Goal: Transaction & Acquisition: Purchase product/service

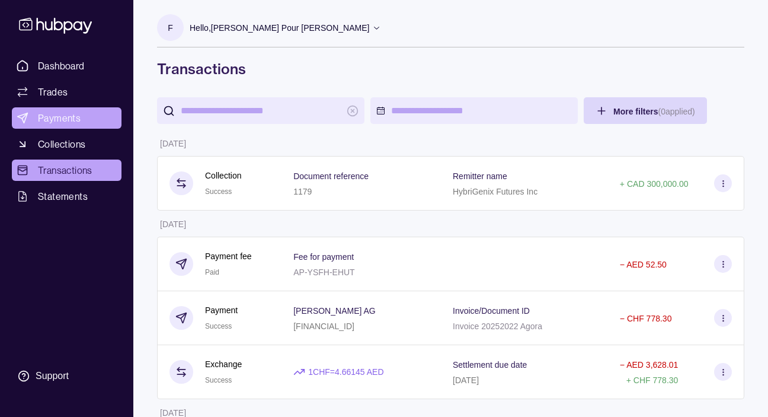
click at [70, 123] on span "Payments" at bounding box center [59, 118] width 43 height 14
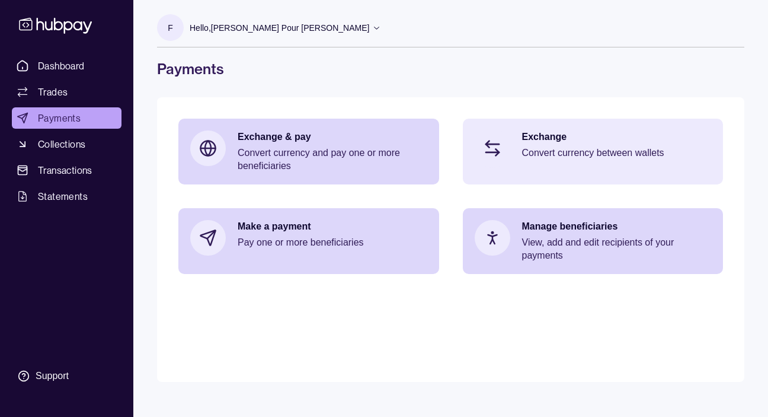
click at [550, 151] on p "Convert currency between wallets" at bounding box center [617, 152] width 190 height 13
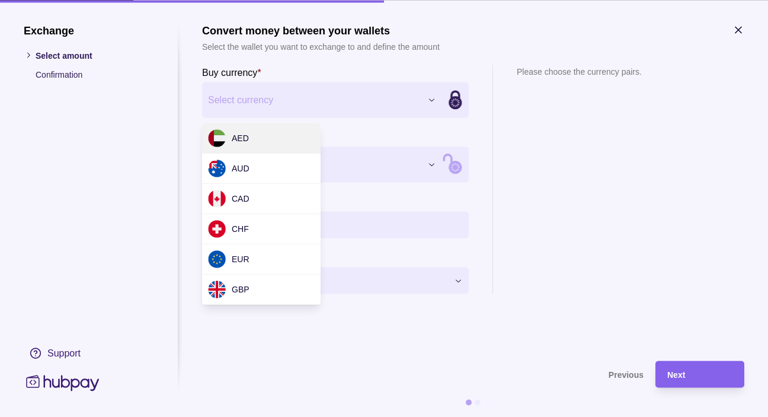
click at [317, 416] on div "Exchange Select amount Confirmation Support Convert money between your wallets …" at bounding box center [384, 417] width 768 height 0
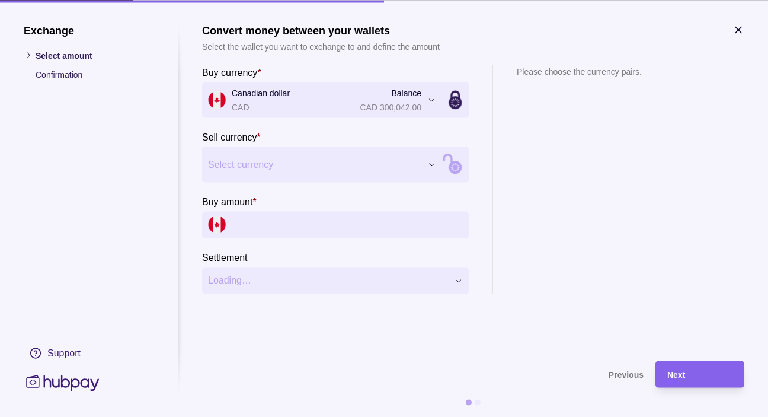
click at [267, 416] on div "Exchange Select amount Confirmation Support Convert money between your wallets …" at bounding box center [384, 417] width 768 height 0
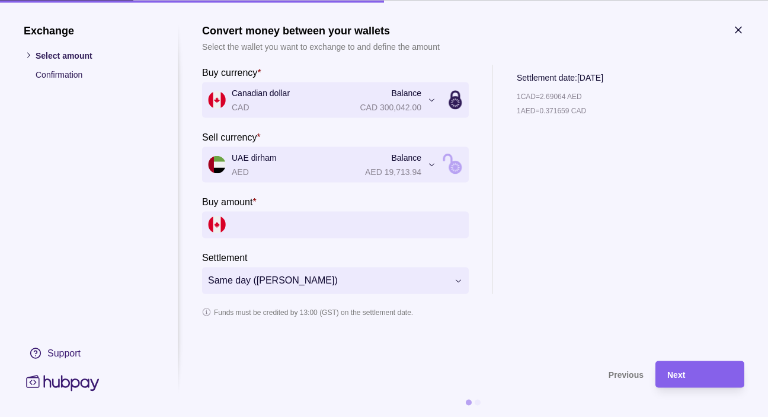
click at [297, 416] on div "**********" at bounding box center [384, 417] width 768 height 0
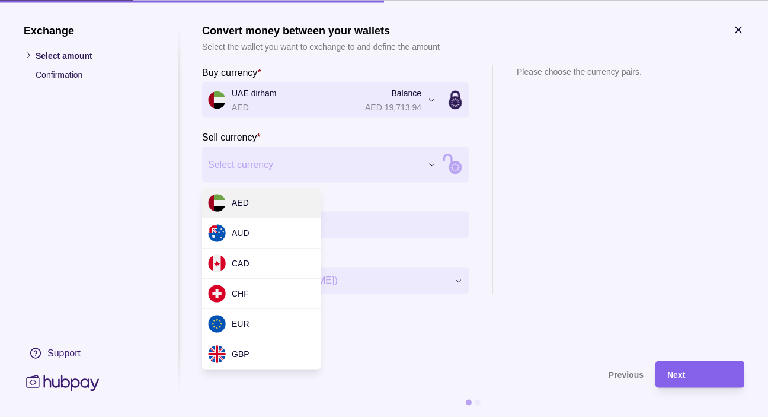
click at [301, 416] on div "Exchange Select amount Confirmation Support Convert money between your wallets …" at bounding box center [384, 417] width 768 height 0
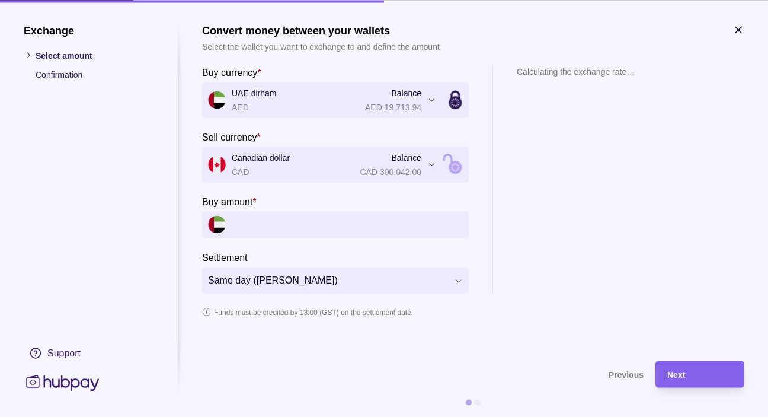
click at [269, 226] on input "Buy amount *" at bounding box center [347, 224] width 231 height 27
click at [249, 203] on p "Buy amount" at bounding box center [227, 201] width 50 height 10
click at [249, 211] on input "Buy amount *" at bounding box center [347, 224] width 231 height 27
click at [249, 203] on p "Buy amount" at bounding box center [227, 201] width 50 height 10
click at [249, 211] on input "Buy amount *" at bounding box center [347, 224] width 231 height 27
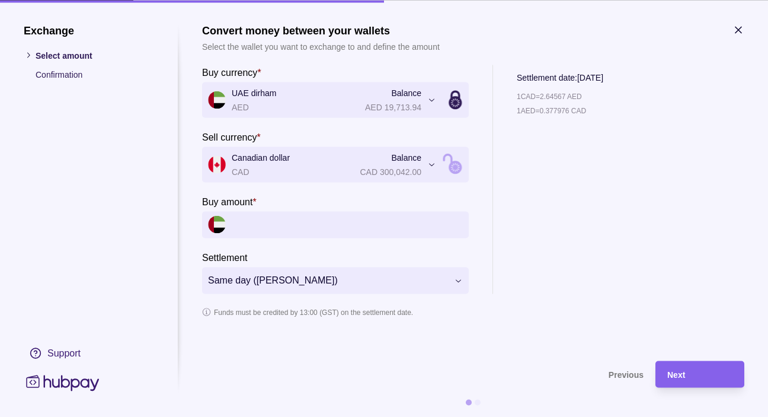
click at [241, 224] on input "Buy amount *" at bounding box center [347, 224] width 231 height 27
click at [285, 218] on input "Buy amount *" at bounding box center [347, 224] width 231 height 27
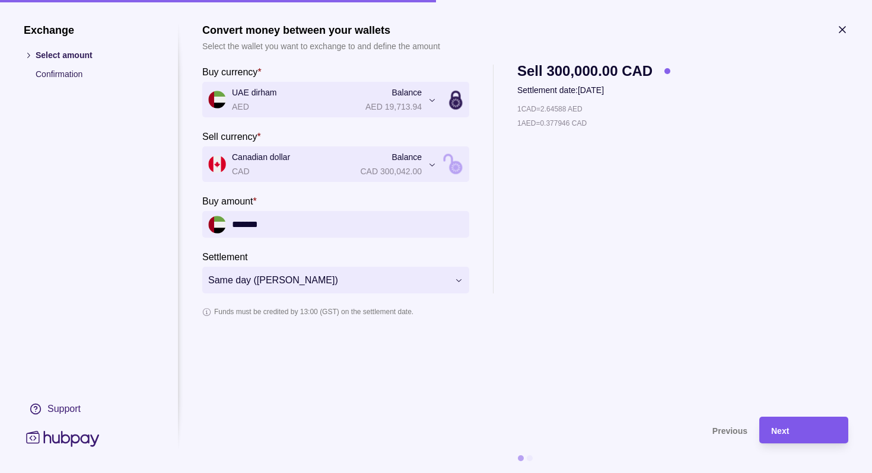
type input "*******"
click at [768, 416] on div "Next" at bounding box center [803, 430] width 65 height 14
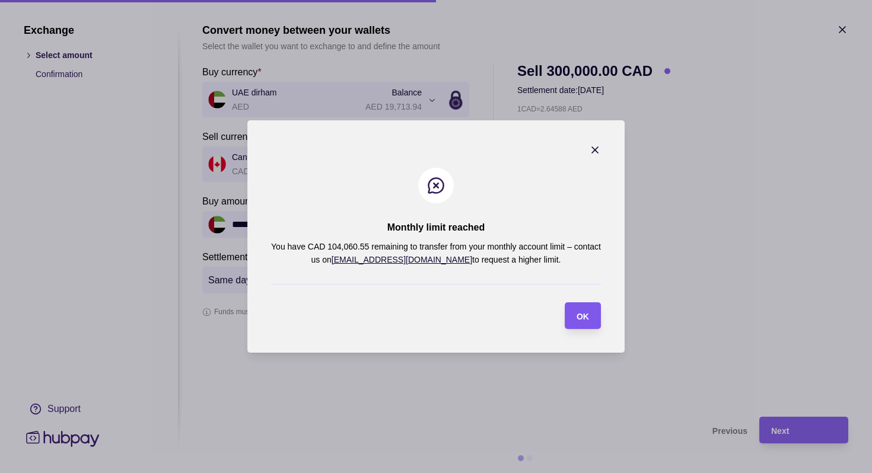
click at [576, 317] on span "OK" at bounding box center [582, 316] width 12 height 9
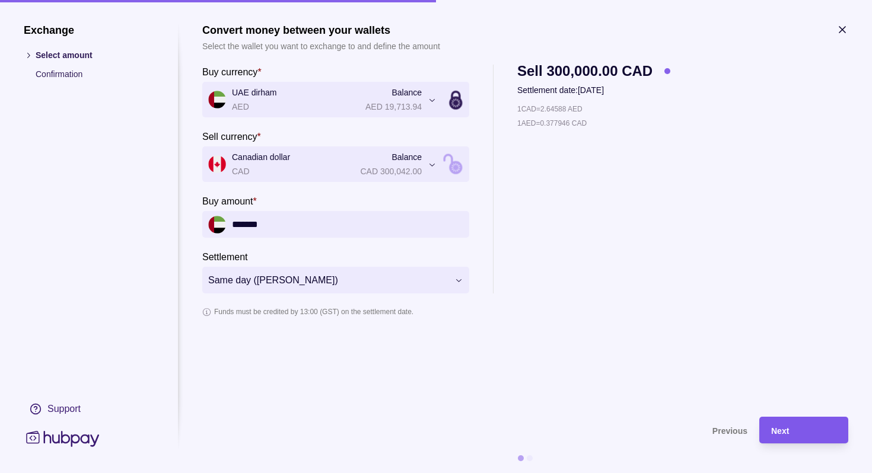
click at [768, 416] on div "Next" at bounding box center [794, 430] width 83 height 27
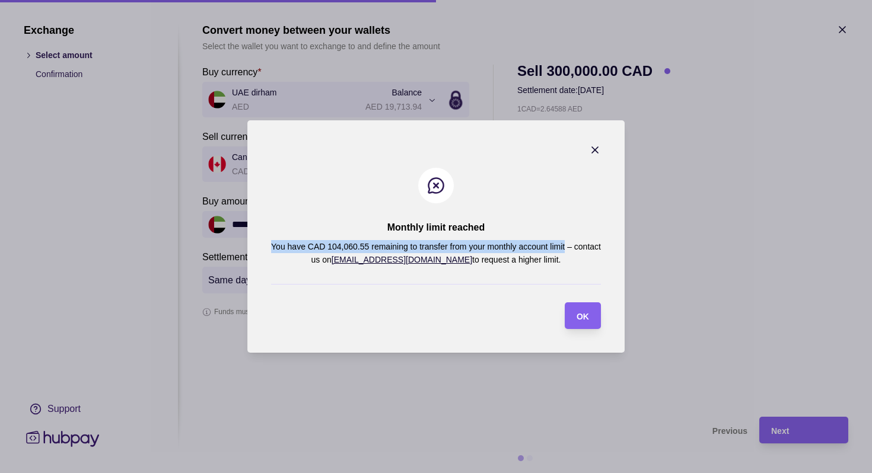
drag, startPoint x: 270, startPoint y: 247, endPoint x: 564, endPoint y: 243, distance: 293.5
click at [564, 243] on section "Monthly limit reached You have CAD 104,060.55 remaining to transfer from your m…" at bounding box center [435, 236] width 377 height 232
copy p "You have CAD 104,060.55 remaining to transfer from your monthly account limit"
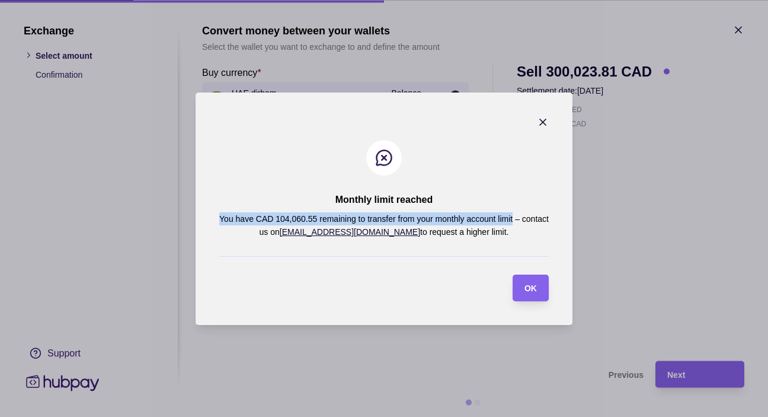
click at [542, 122] on icon "button" at bounding box center [543, 122] width 6 height 6
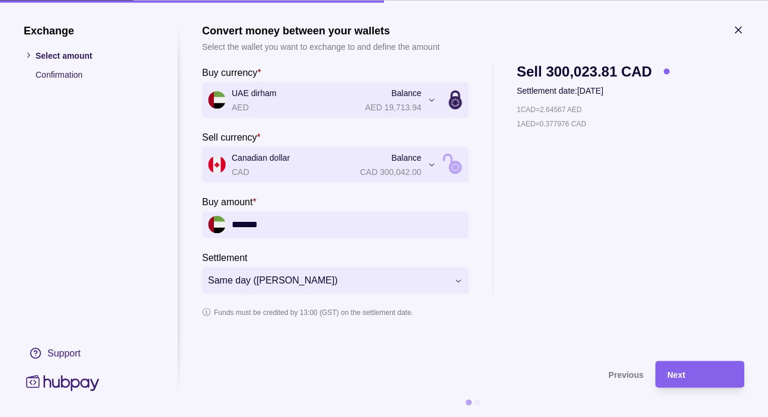
click at [738, 27] on icon "button" at bounding box center [739, 30] width 12 height 12
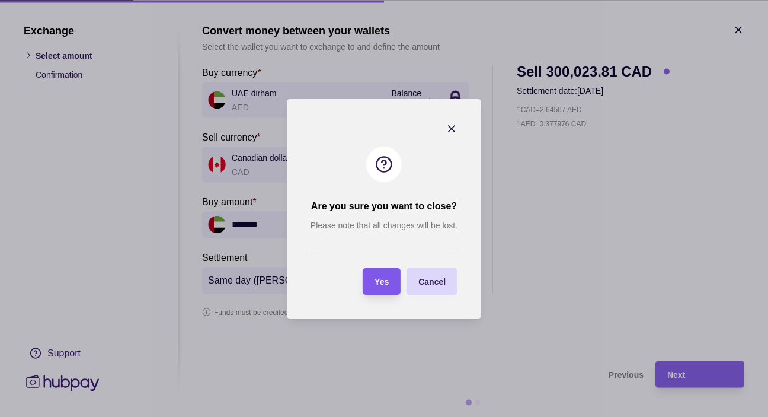
click at [387, 277] on span "Yes" at bounding box center [382, 281] width 14 height 9
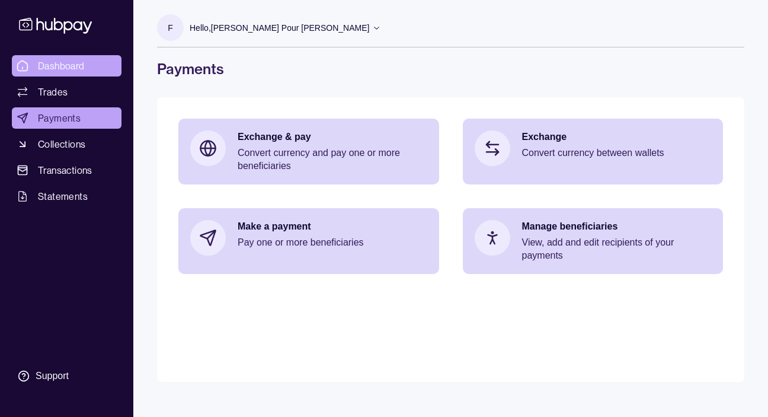
click at [57, 69] on span "Dashboard" at bounding box center [61, 66] width 47 height 14
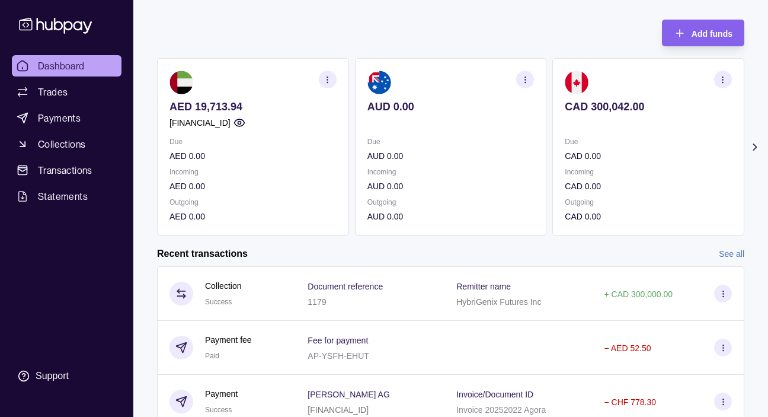
scroll to position [55, 0]
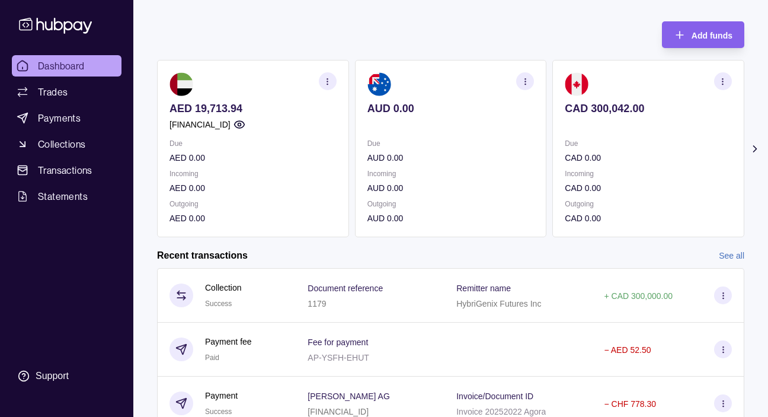
click at [71, 71] on span "Dashboard" at bounding box center [61, 66] width 47 height 14
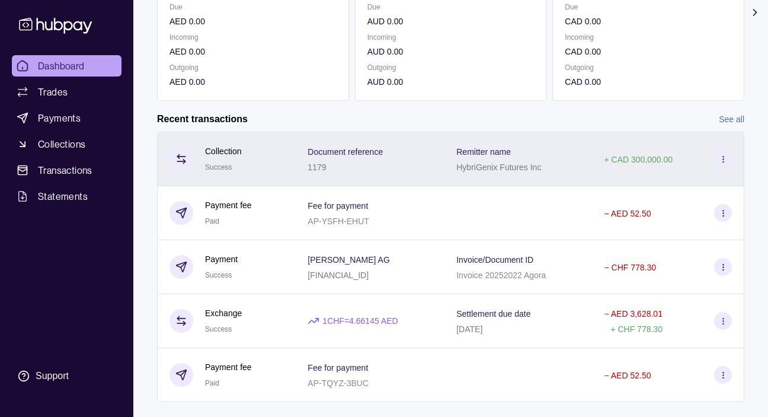
scroll to position [197, 0]
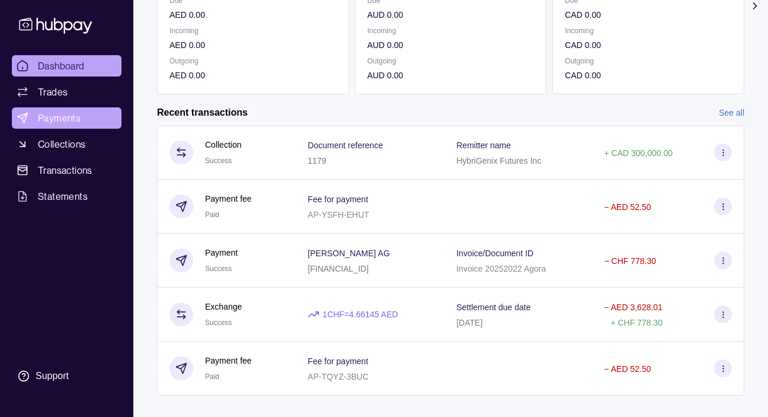
click at [48, 119] on span "Payments" at bounding box center [59, 118] width 43 height 14
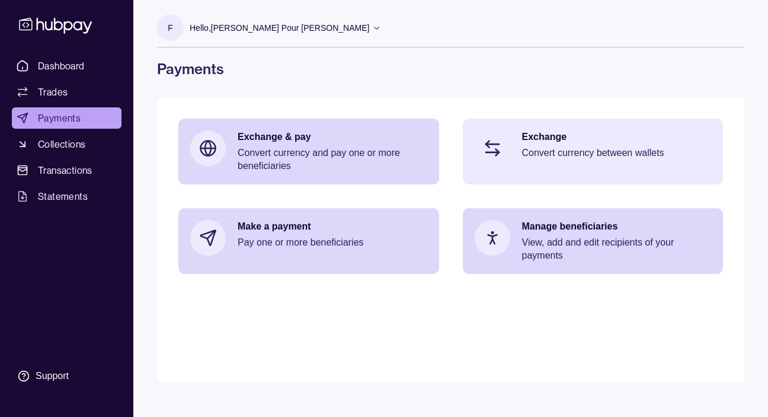
click at [633, 146] on div "Exchange Convert currency between wallets" at bounding box center [617, 148] width 190 height 36
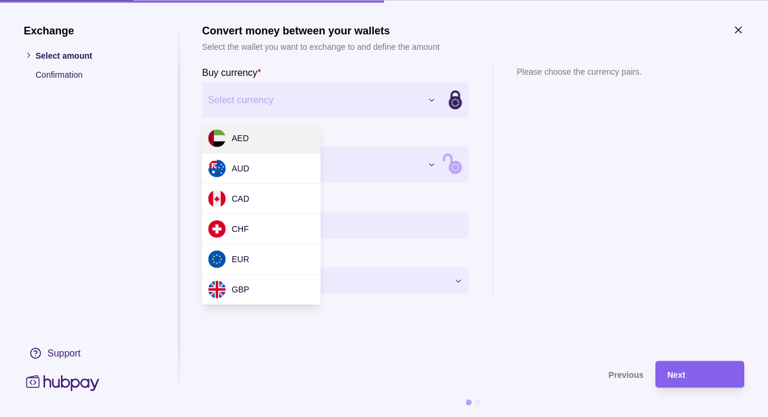
click at [392, 416] on div "Exchange Select amount Confirmation Support Convert money between your wallets …" at bounding box center [384, 417] width 768 height 0
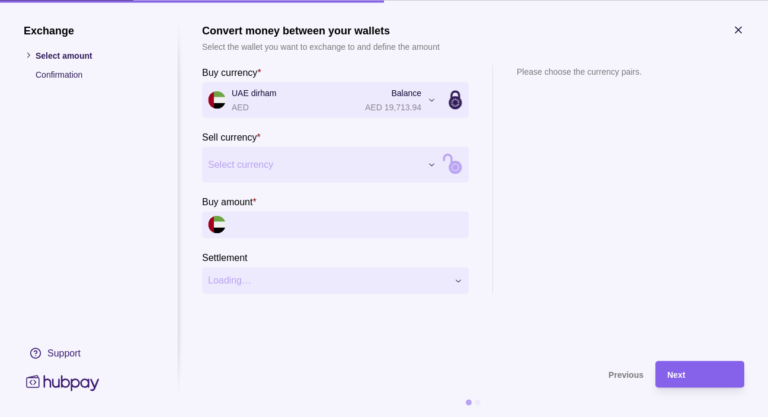
click at [324, 162] on span "Select currency" at bounding box center [314, 164] width 213 height 14
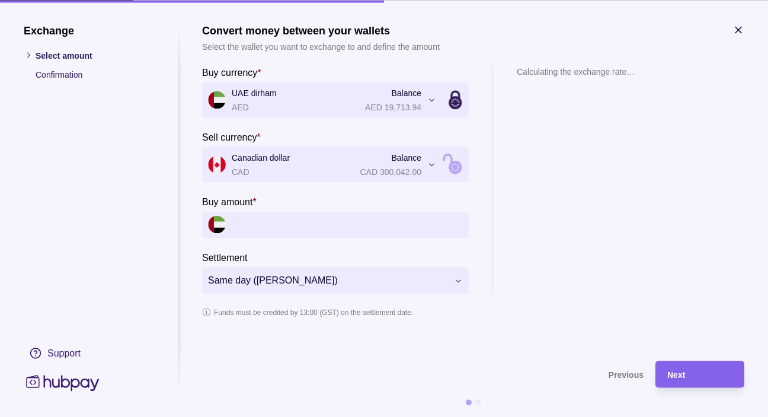
click at [270, 221] on input "Buy amount *" at bounding box center [347, 224] width 231 height 27
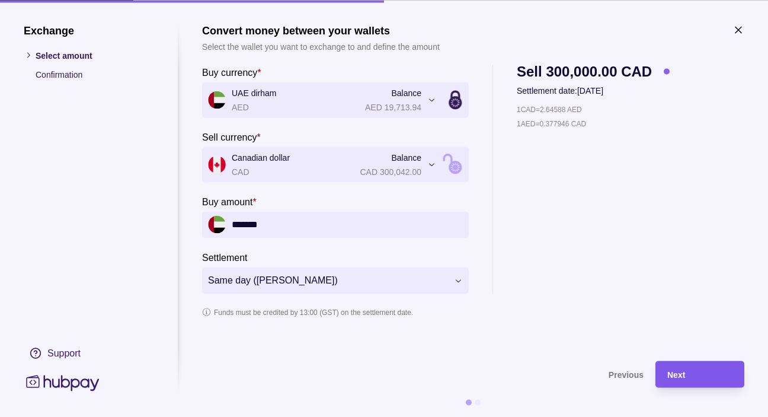
type input "*******"
click at [711, 376] on div "Next" at bounding box center [700, 374] width 65 height 14
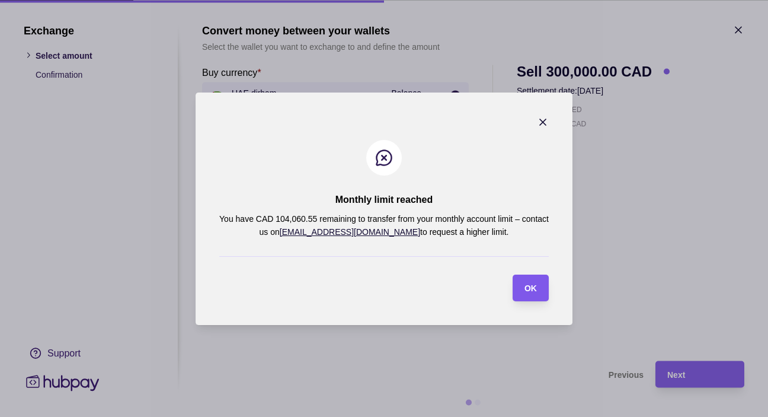
click at [528, 288] on span "OK" at bounding box center [531, 287] width 12 height 9
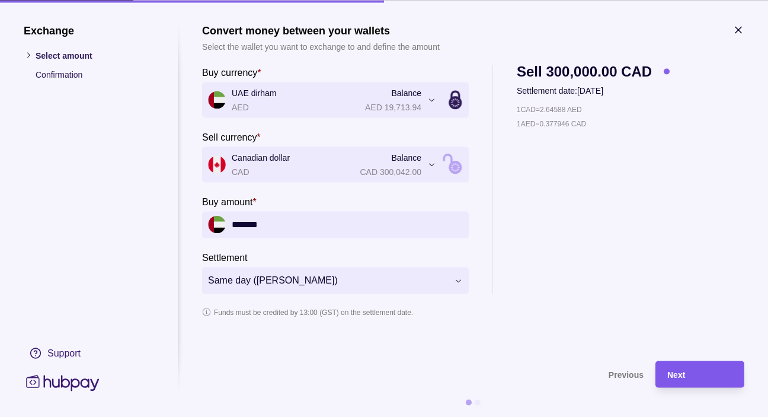
click at [694, 377] on div "Next" at bounding box center [700, 374] width 65 height 14
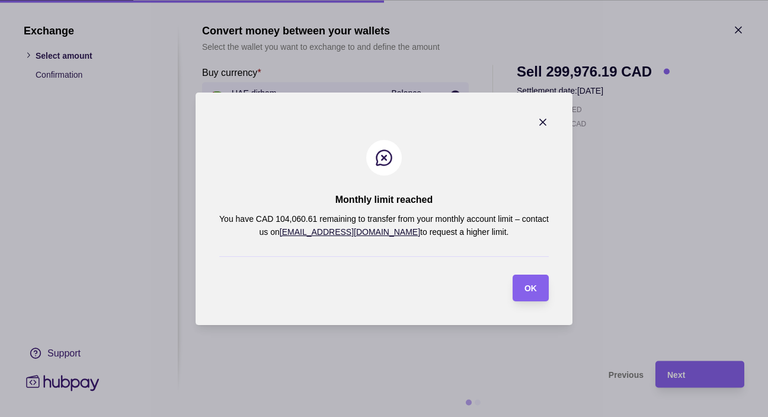
click at [543, 123] on icon "button" at bounding box center [543, 122] width 12 height 12
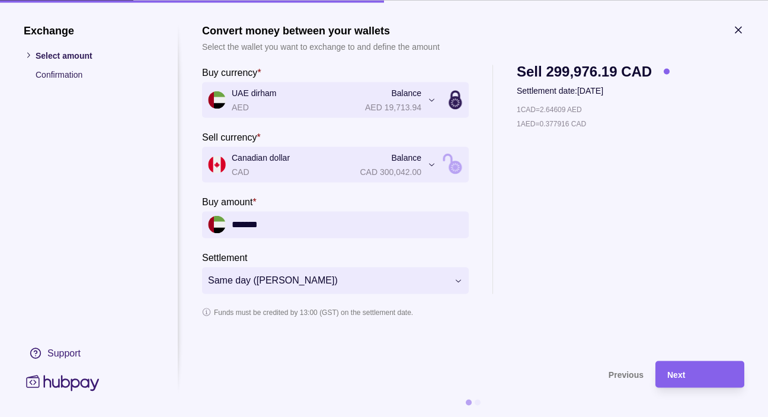
click at [739, 28] on icon "button" at bounding box center [739, 30] width 6 height 6
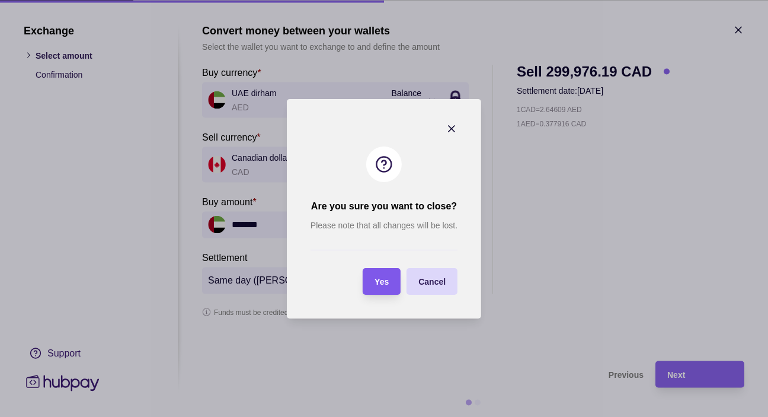
click at [394, 281] on section "Yes" at bounding box center [382, 281] width 38 height 27
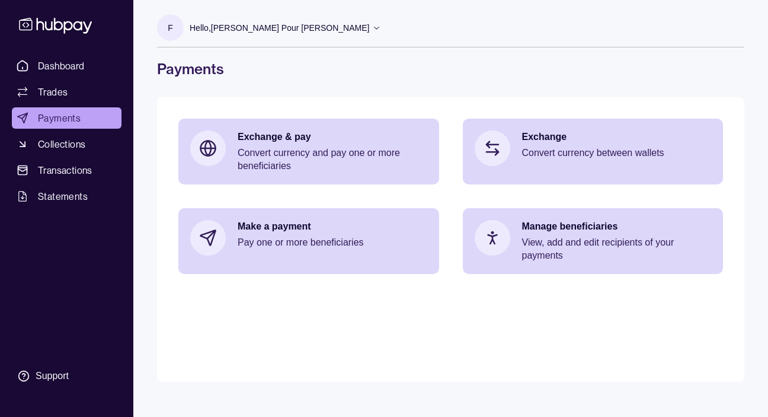
click at [618, 91] on div "F Hello, [PERSON_NAME] Pour [PERSON_NAME] Agora International Incorporated Acco…" at bounding box center [450, 191] width 635 height 382
click at [229, 23] on p "Hello, [PERSON_NAME] Pour [PERSON_NAME]" at bounding box center [280, 27] width 180 height 13
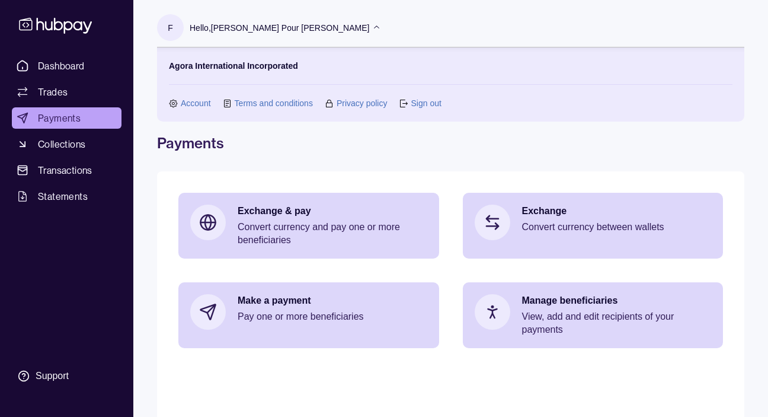
click at [433, 103] on link "Sign out" at bounding box center [426, 103] width 30 height 13
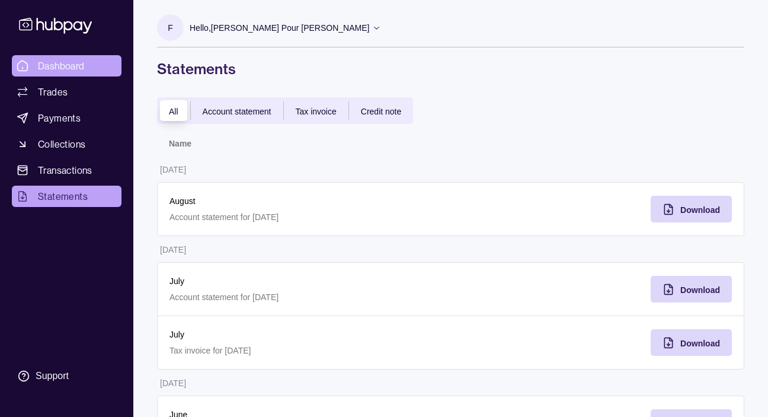
click at [72, 70] on span "Dashboard" at bounding box center [61, 66] width 47 height 14
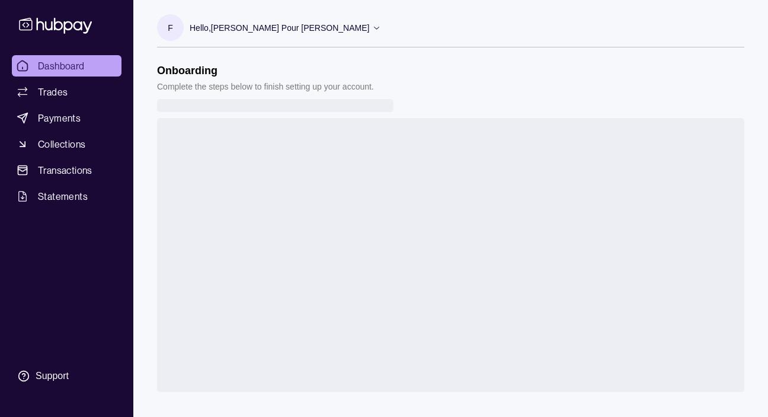
click at [242, 26] on p "Hello, [PERSON_NAME] Pour [PERSON_NAME]" at bounding box center [280, 27] width 180 height 13
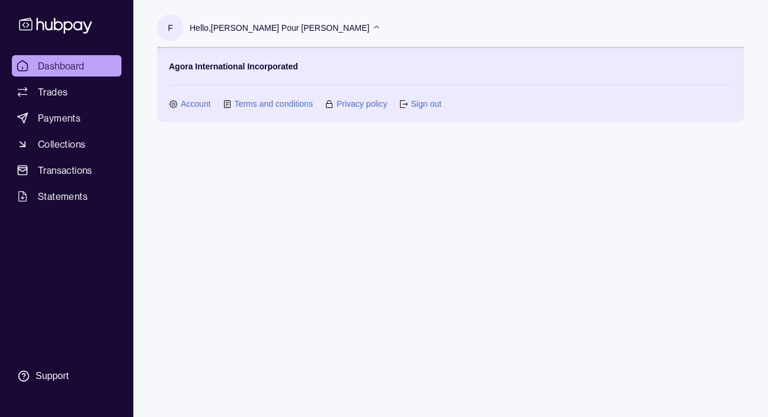
click at [242, 26] on p "Hello, [PERSON_NAME] Pour [PERSON_NAME]" at bounding box center [280, 27] width 180 height 13
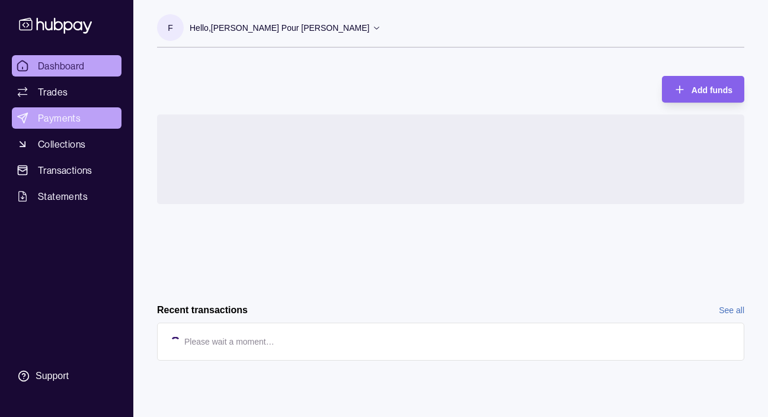
click at [72, 114] on span "Payments" at bounding box center [59, 118] width 43 height 14
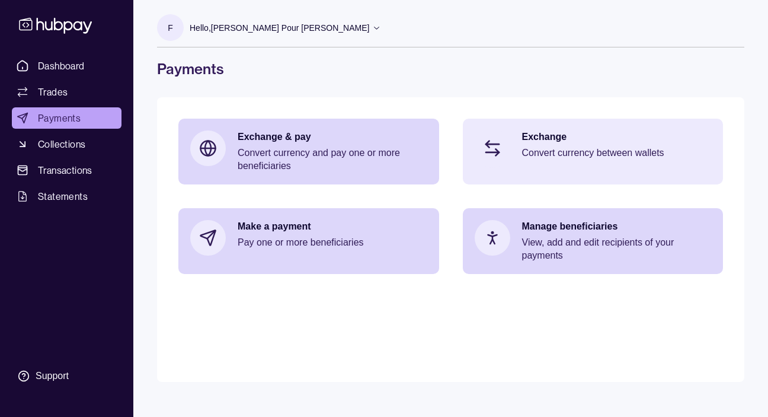
click at [550, 153] on p "Convert currency between wallets" at bounding box center [617, 152] width 190 height 13
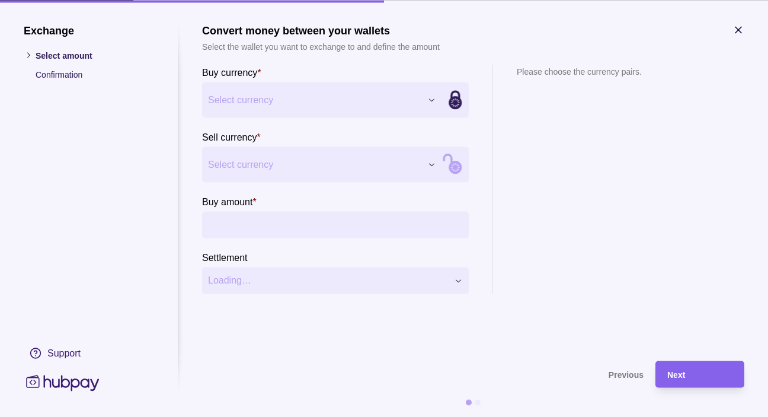
click at [266, 416] on div "Exchange Select amount Confirmation Support Convert money between your wallets …" at bounding box center [384, 417] width 768 height 0
click at [253, 416] on div "Exchange Select amount Confirmation Support Convert money between your wallets …" at bounding box center [384, 417] width 768 height 0
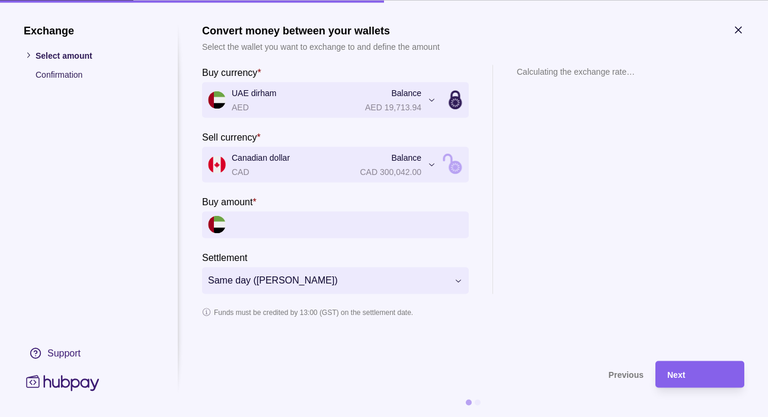
click at [285, 225] on input "Buy amount *" at bounding box center [347, 224] width 231 height 27
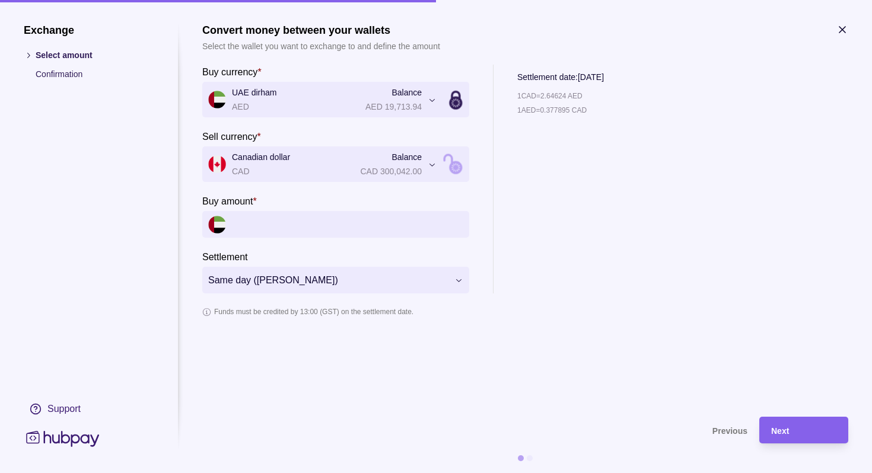
click at [665, 240] on div "**********" at bounding box center [525, 179] width 646 height 229
click at [398, 219] on input "Buy amount *" at bounding box center [347, 224] width 231 height 27
type input "*******"
click at [768, 416] on span "Next" at bounding box center [780, 430] width 18 height 9
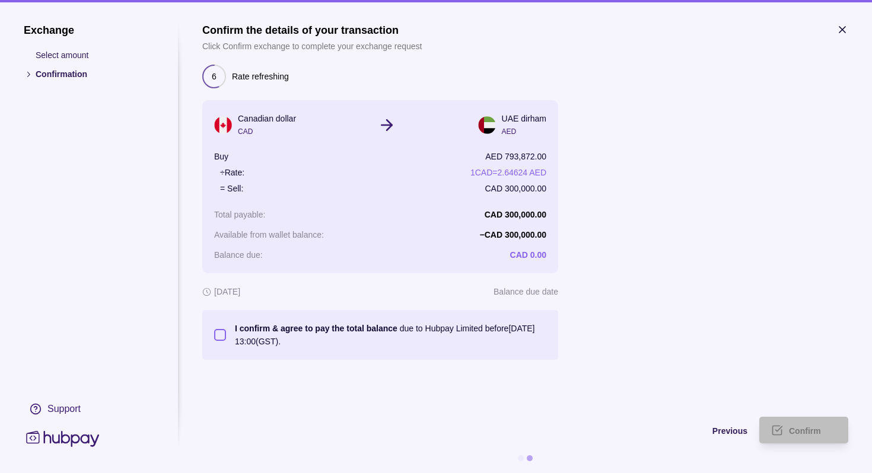
click at [219, 333] on button "I confirm & agree to pay the total balance due to Hubpay Limited before 17 Sep …" at bounding box center [220, 335] width 12 height 12
click at [768, 416] on div "Confirm" at bounding box center [794, 430] width 83 height 27
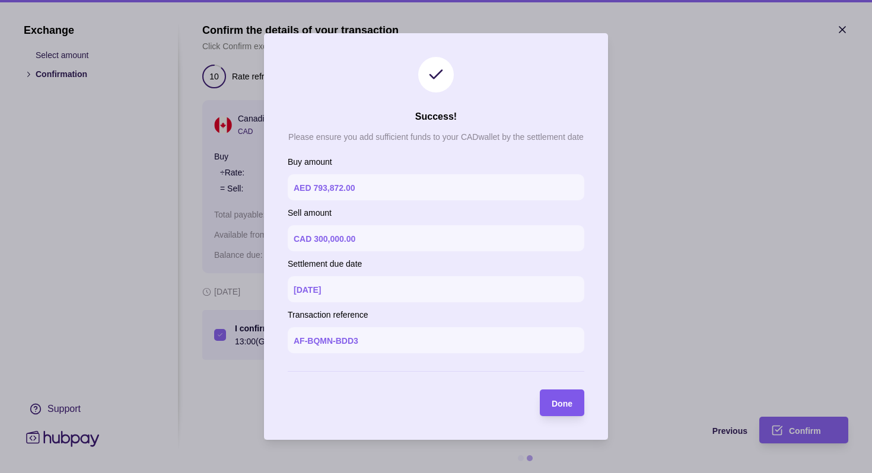
click at [556, 400] on span "Done" at bounding box center [561, 403] width 21 height 9
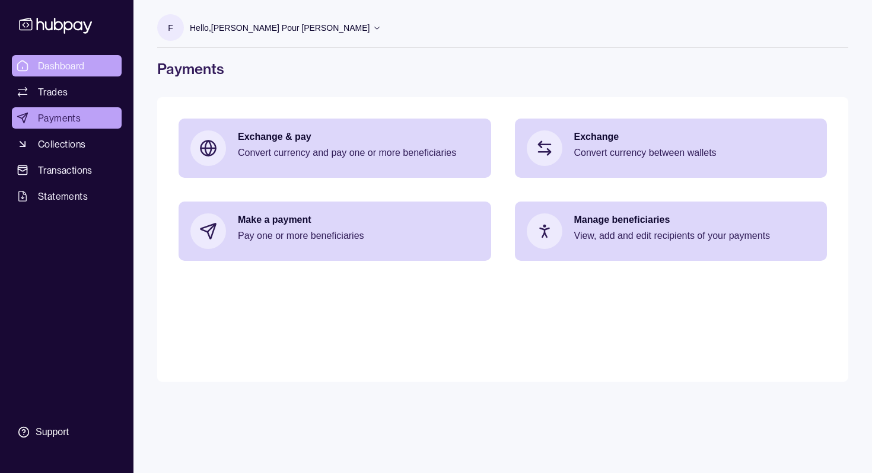
click at [55, 67] on span "Dashboard" at bounding box center [61, 66] width 47 height 14
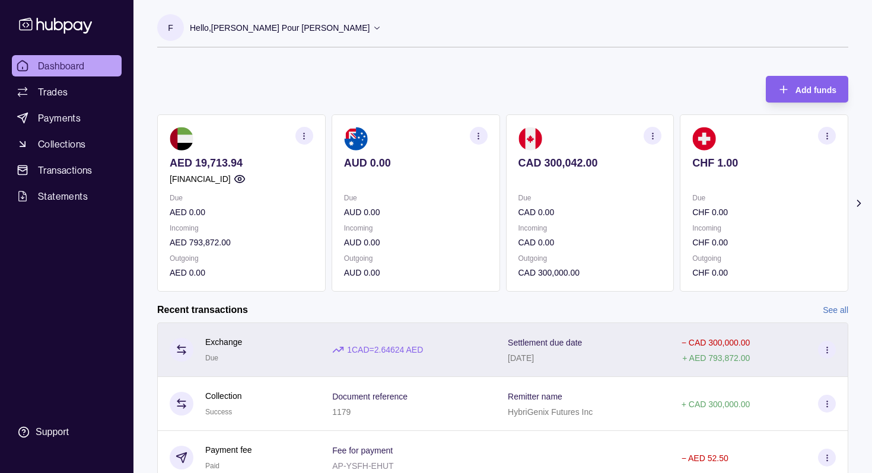
click at [768, 353] on section at bounding box center [827, 350] width 18 height 18
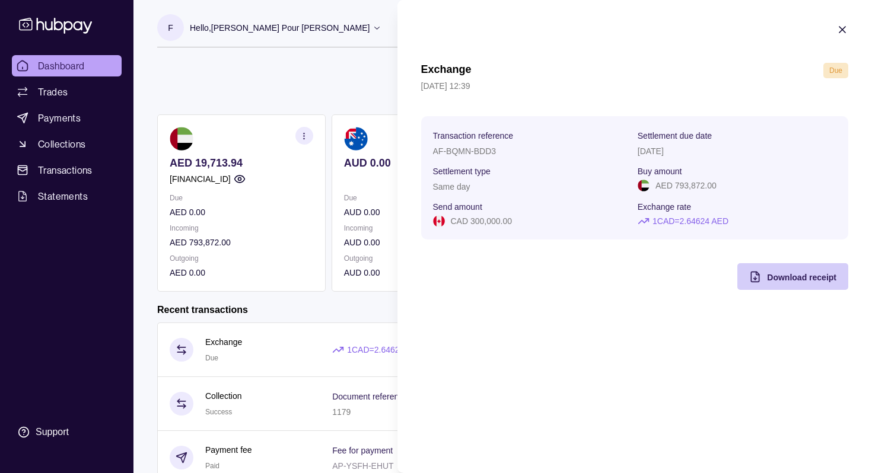
click at [768, 277] on span "Download receipt" at bounding box center [801, 277] width 69 height 9
click at [83, 72] on html "Dashboard Trades Payments Collections Transactions Statements Support F Hello, …" at bounding box center [436, 315] width 872 height 631
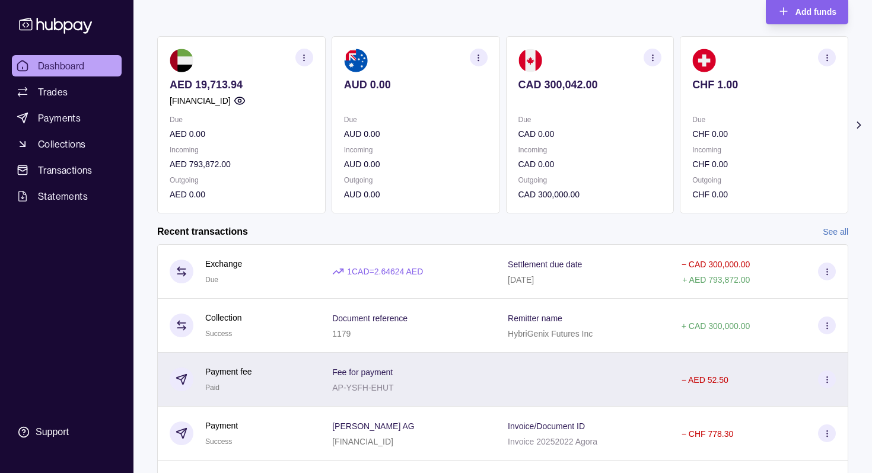
scroll to position [80, 0]
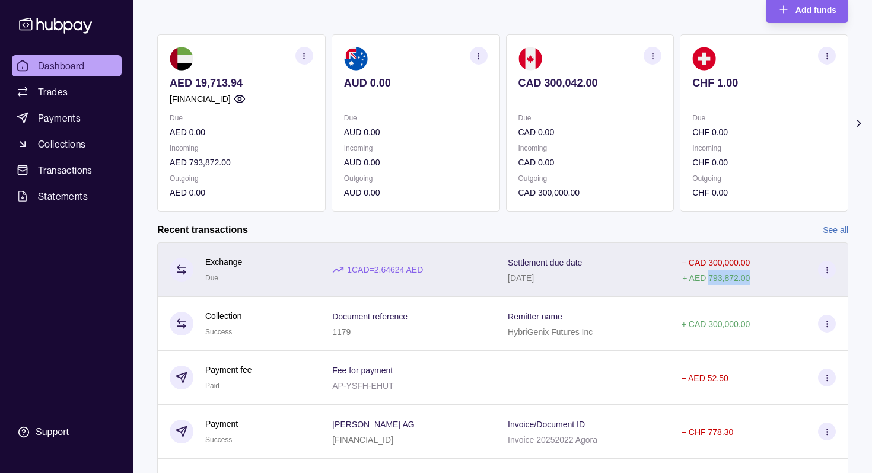
drag, startPoint x: 752, startPoint y: 278, endPoint x: 712, endPoint y: 280, distance: 40.4
click at [712, 280] on div "− CAD 300,000.00 + AED 793,872.00" at bounding box center [758, 270] width 154 height 30
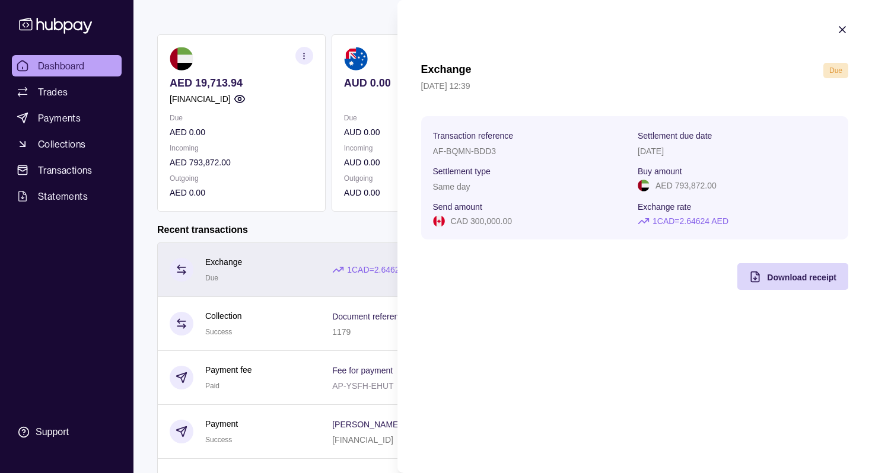
copy p "793,872.00"
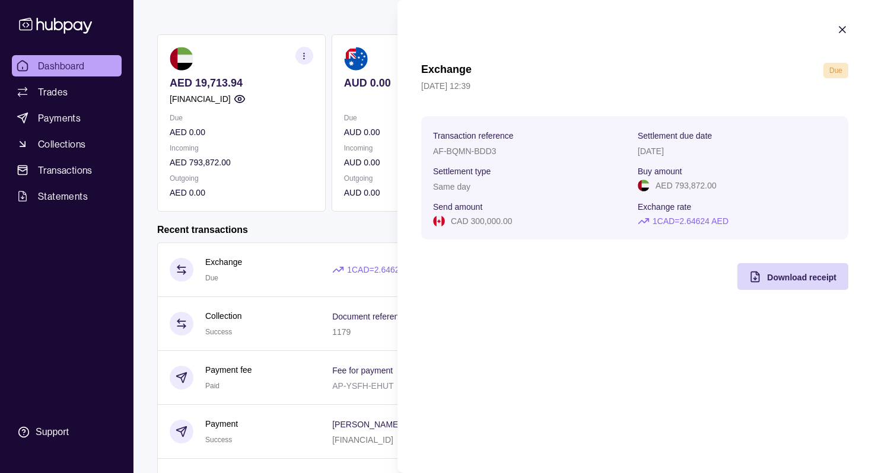
click at [268, 219] on html "Dashboard Trades Payments Collections Transactions Statements Support F Hello, …" at bounding box center [436, 235] width 872 height 631
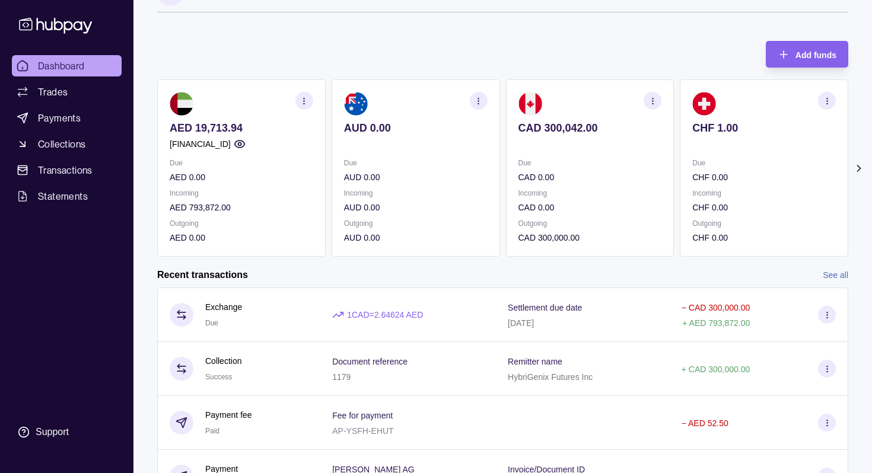
scroll to position [0, 0]
